Goal: Task Accomplishment & Management: Complete application form

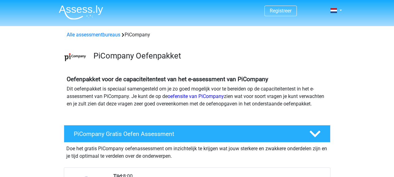
scroll to position [111, 0]
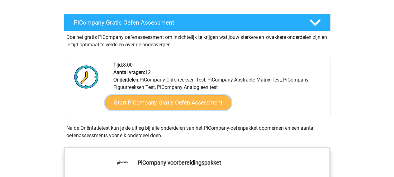
click at [184, 110] on link "Start PiCompany Gratis Oefen Assessment" at bounding box center [168, 102] width 126 height 15
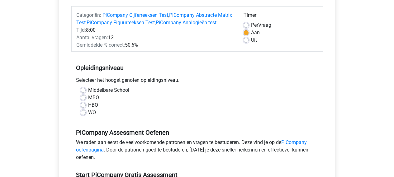
scroll to position [77, 0]
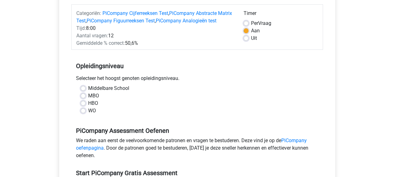
click at [88, 115] on label "WO" at bounding box center [92, 110] width 8 height 7
click at [83, 113] on input "WO" at bounding box center [83, 110] width 5 height 6
radio input "true"
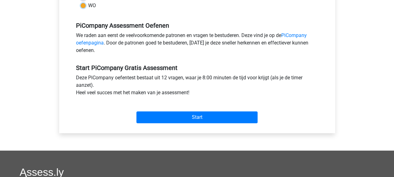
scroll to position [182, 0]
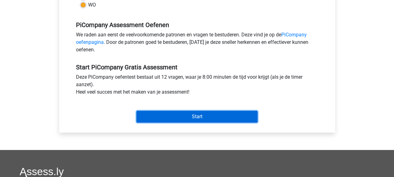
click at [197, 123] on input "Start" at bounding box center [196, 117] width 121 height 12
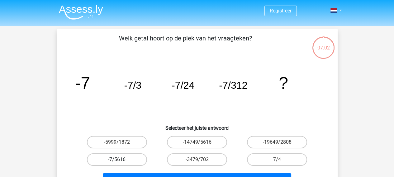
click at [118, 159] on label "-7/5616" at bounding box center [117, 160] width 60 height 12
click at [118, 160] on input "-7/5616" at bounding box center [119, 162] width 4 height 4
radio input "true"
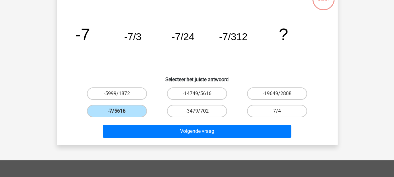
scroll to position [50, 0]
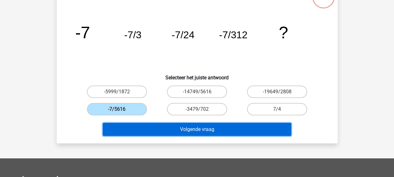
click at [219, 125] on button "Volgende vraag" at bounding box center [197, 129] width 188 height 13
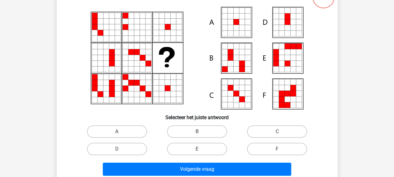
scroll to position [29, 0]
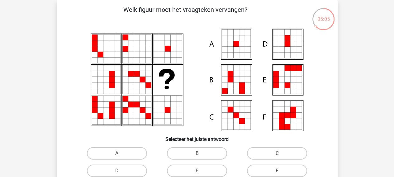
click at [235, 37] on icon at bounding box center [236, 38] width 6 height 6
click at [235, 46] on icon at bounding box center [236, 44] width 6 height 6
click at [239, 46] on icon at bounding box center [242, 44] width 6 height 6
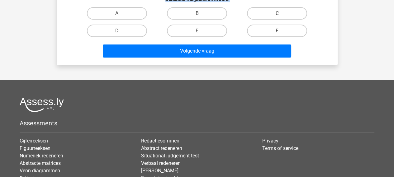
scroll to position [194, 0]
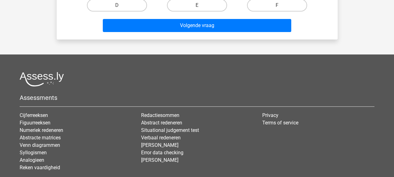
drag, startPoint x: 239, startPoint y: 46, endPoint x: 383, endPoint y: 27, distance: 144.8
click at [383, 27] on div "Registreer" at bounding box center [197, 12] width 394 height 413
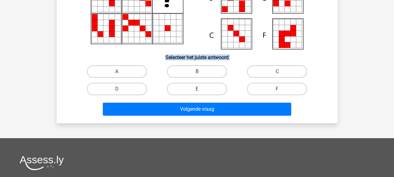
scroll to position [108, 0]
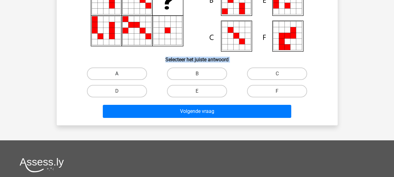
click at [123, 73] on label "A" at bounding box center [117, 74] width 60 height 12
click at [121, 74] on input "A" at bounding box center [119, 76] width 4 height 4
radio input "true"
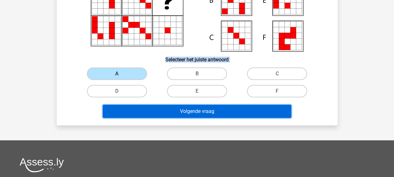
click at [200, 114] on button "Volgende vraag" at bounding box center [197, 111] width 188 height 13
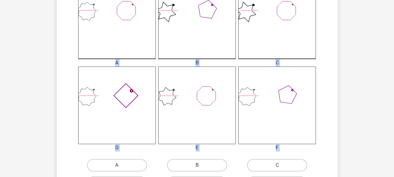
scroll to position [193, 0]
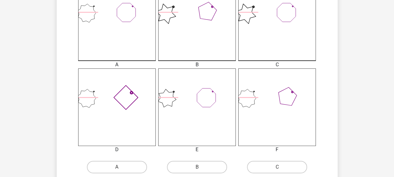
click at [107, 112] on icon at bounding box center [117, 108] width 78 height 78
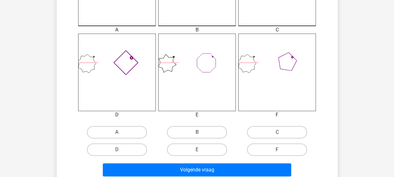
scroll to position [230, 0]
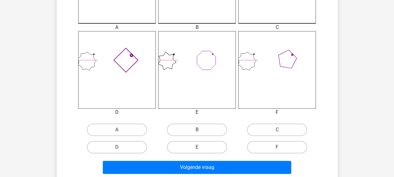
click at [120, 149] on input "D" at bounding box center [119, 149] width 4 height 4
radio input "true"
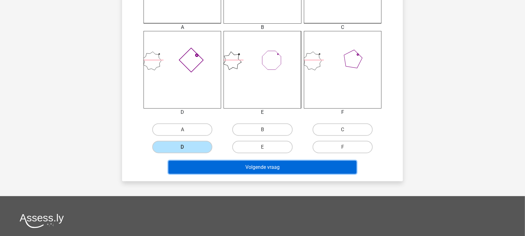
click at [271, 169] on button "Volgende vraag" at bounding box center [262, 167] width 188 height 13
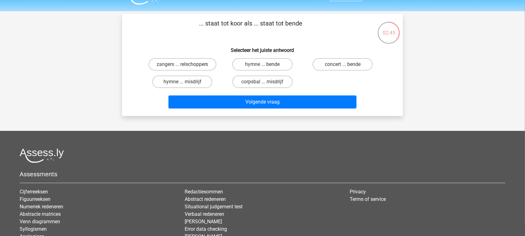
scroll to position [0, 0]
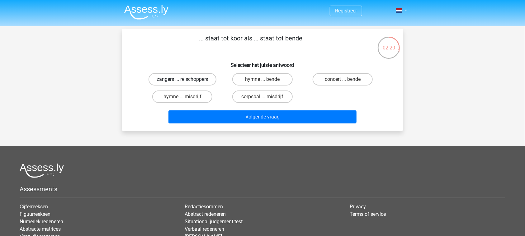
click at [173, 81] on label "zangers ... relschoppers" at bounding box center [183, 79] width 68 height 12
click at [182, 81] on input "zangers ... relschoppers" at bounding box center [184, 81] width 4 height 4
radio input "true"
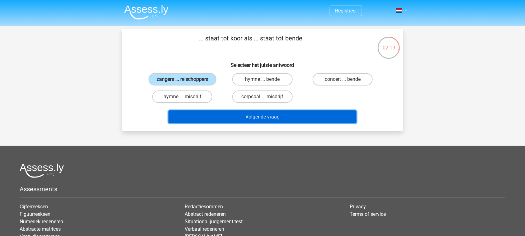
click at [262, 120] on button "Volgende vraag" at bounding box center [262, 117] width 188 height 13
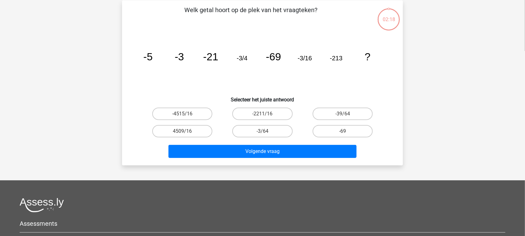
scroll to position [29, 0]
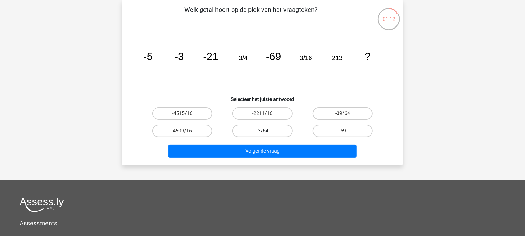
click at [272, 132] on label "-3/64" at bounding box center [262, 131] width 60 height 12
click at [267, 132] on input "-3/64" at bounding box center [264, 133] width 4 height 4
radio input "true"
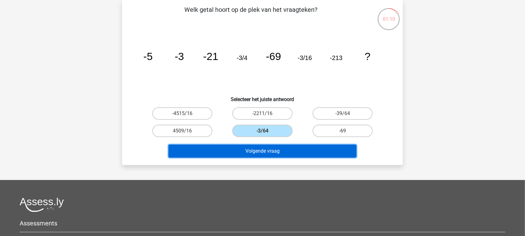
click at [272, 150] on button "Volgende vraag" at bounding box center [262, 151] width 188 height 13
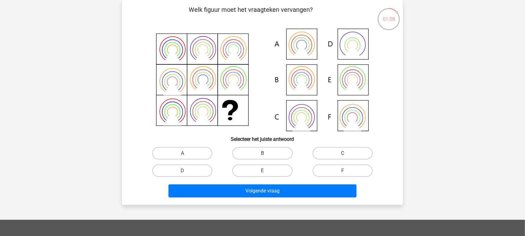
drag, startPoint x: 272, startPoint y: 150, endPoint x: 386, endPoint y: 75, distance: 137.1
click at [386, 75] on div "Welk figuur moet het vraagteken vervangen?" at bounding box center [263, 102] width 276 height 195
click at [303, 115] on icon at bounding box center [262, 80] width 251 height 103
click at [342, 153] on label "C" at bounding box center [343, 153] width 60 height 12
click at [343, 154] on input "C" at bounding box center [345, 156] width 4 height 4
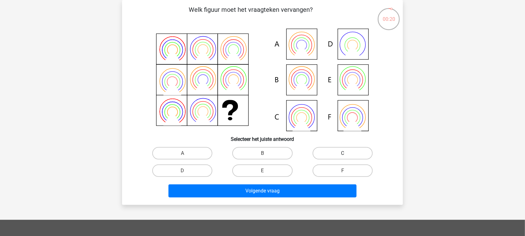
radio input "true"
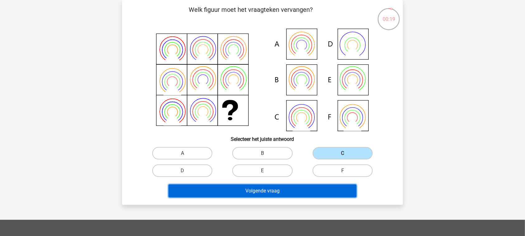
click at [280, 177] on button "Volgende vraag" at bounding box center [262, 191] width 188 height 13
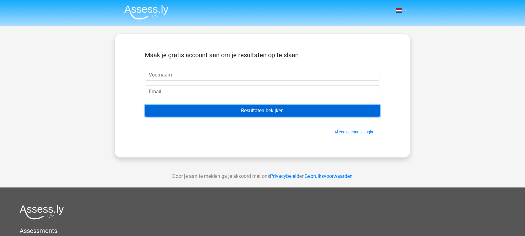
click at [267, 111] on input "Resultaten bekijken" at bounding box center [262, 111] width 235 height 12
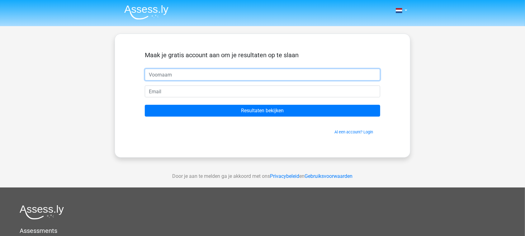
click at [200, 70] on input "text" at bounding box center [262, 75] width 235 height 12
type input "[PERSON_NAME]"
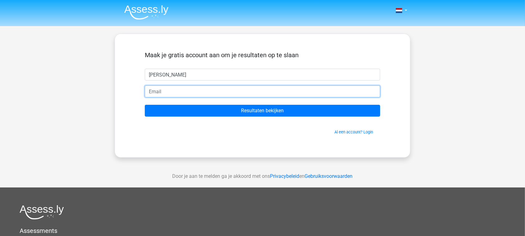
click at [188, 96] on input "email" at bounding box center [262, 92] width 235 height 12
type input "[PERSON_NAME][EMAIL_ADDRESS][DOMAIN_NAME]"
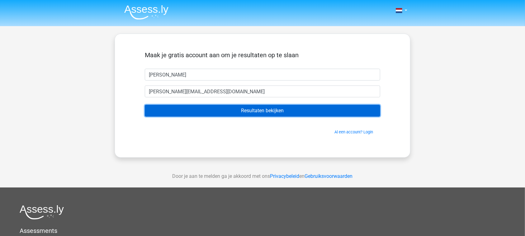
click at [242, 111] on input "Resultaten bekijken" at bounding box center [262, 111] width 235 height 12
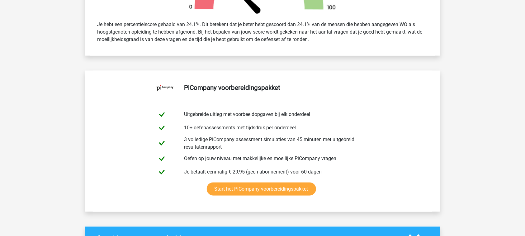
scroll to position [264, 0]
